Goal: Book appointment/travel/reservation

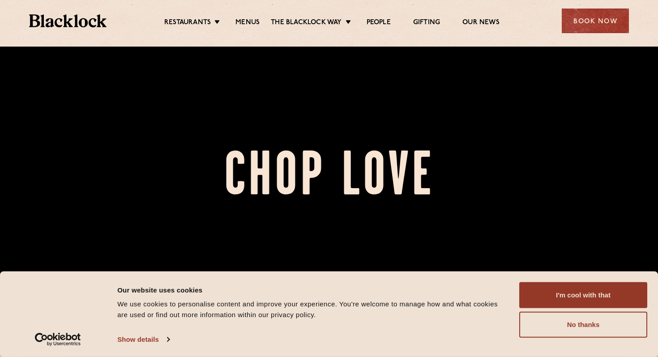
scroll to position [46, 0]
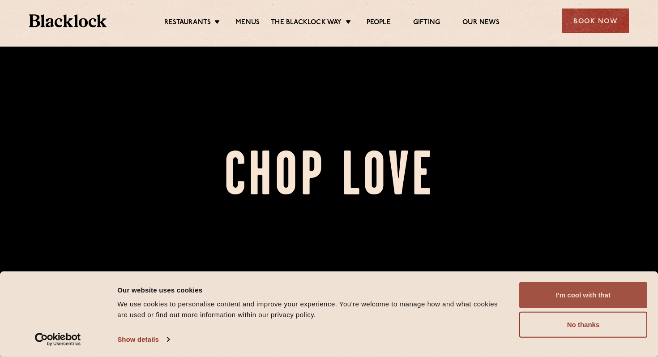
click at [561, 300] on button "I'm cool with that" at bounding box center [583, 295] width 128 height 26
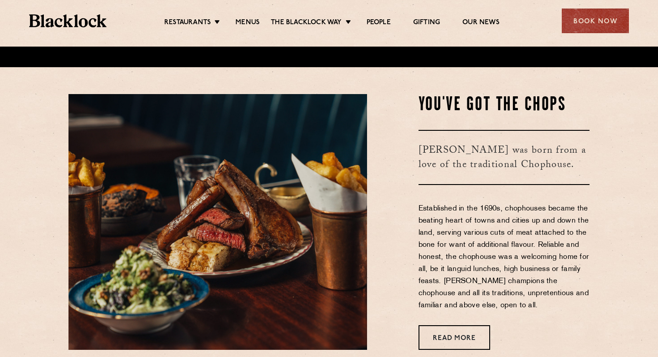
scroll to position [289, 0]
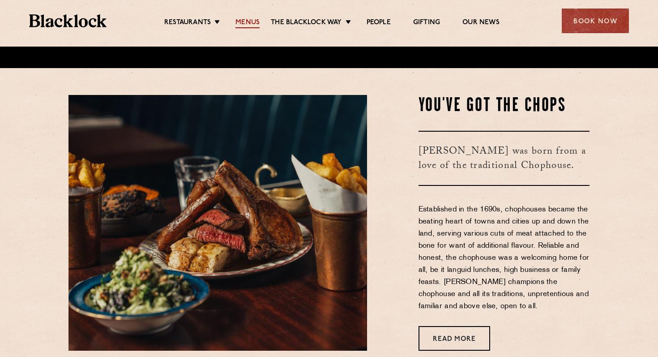
click at [244, 19] on link "Menus" at bounding box center [247, 23] width 24 height 10
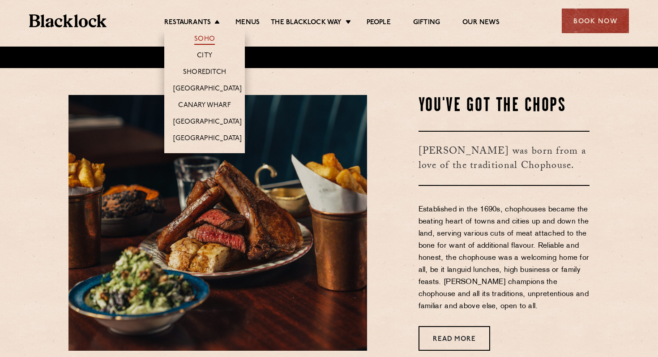
click at [210, 39] on link "Soho" at bounding box center [204, 40] width 21 height 10
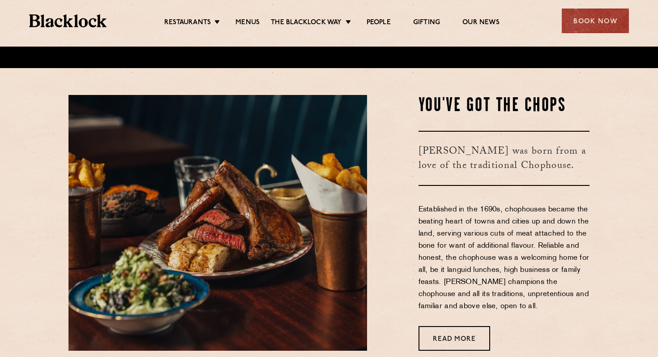
click at [7, 200] on section "You've Got The Chops Blacklock was born from a love of the traditional Chophous…" at bounding box center [329, 222] width 658 height 309
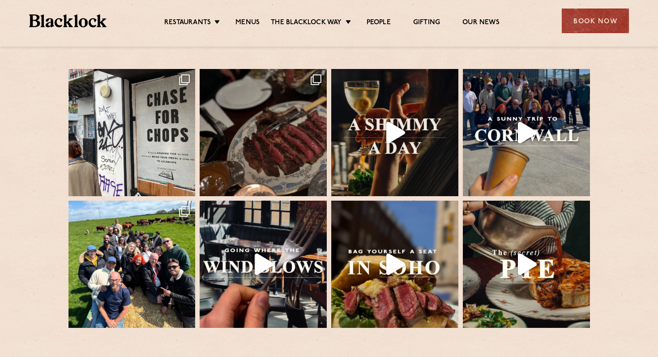
scroll to position [1805, 0]
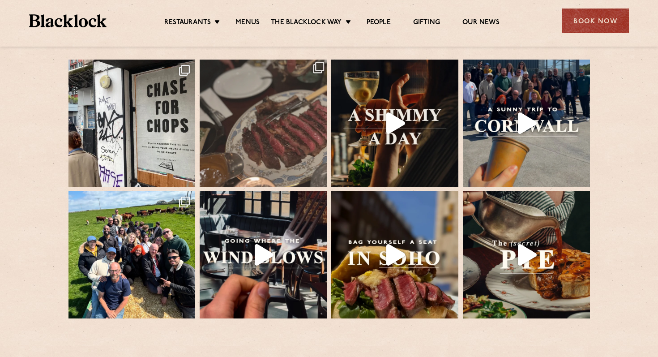
click at [240, 115] on img at bounding box center [263, 122] width 133 height 133
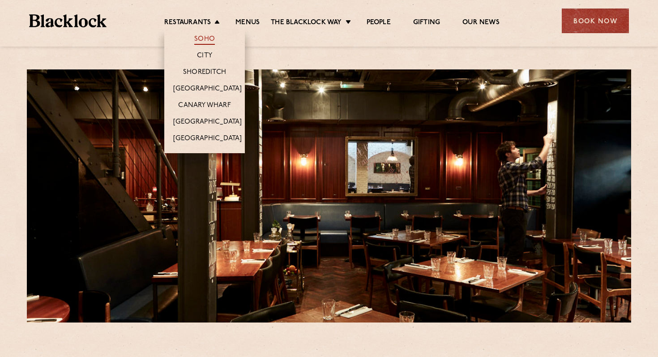
click at [206, 39] on link "Soho" at bounding box center [204, 40] width 21 height 10
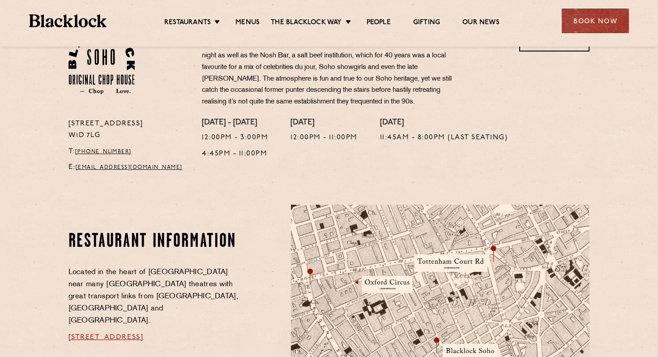
scroll to position [324, 0]
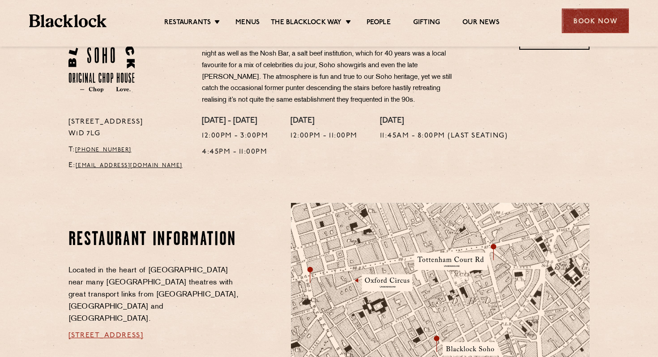
click at [578, 24] on div "Book Now" at bounding box center [595, 21] width 67 height 25
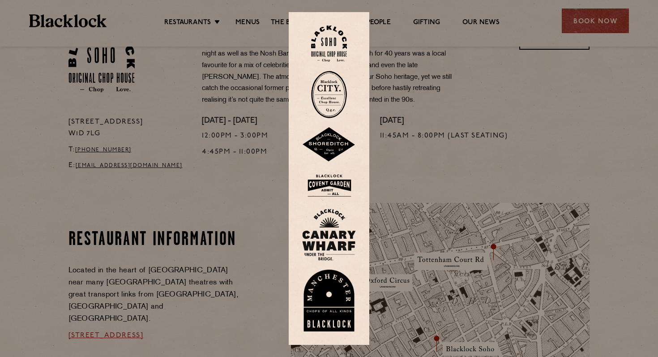
click at [332, 49] on img at bounding box center [329, 44] width 36 height 36
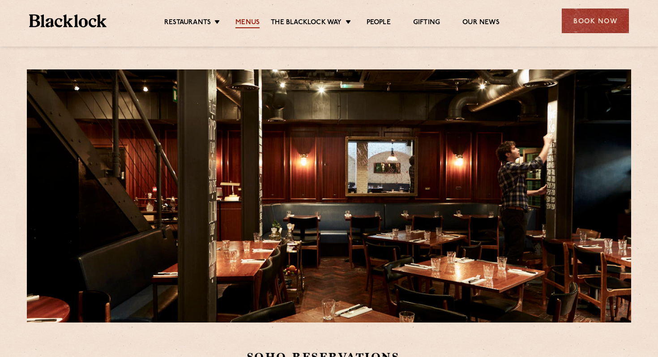
click at [252, 23] on link "Menus" at bounding box center [247, 23] width 24 height 10
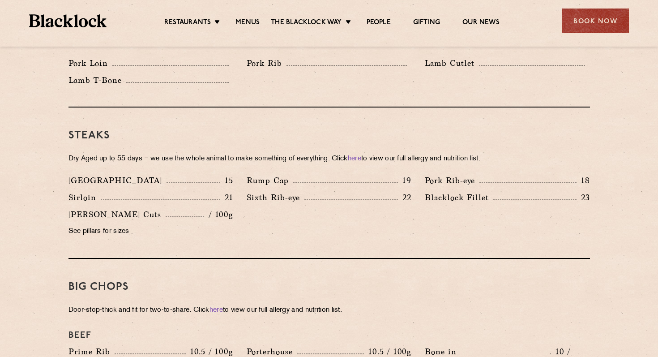
scroll to position [598, 0]
